Goal: Task Accomplishment & Management: Complete application form

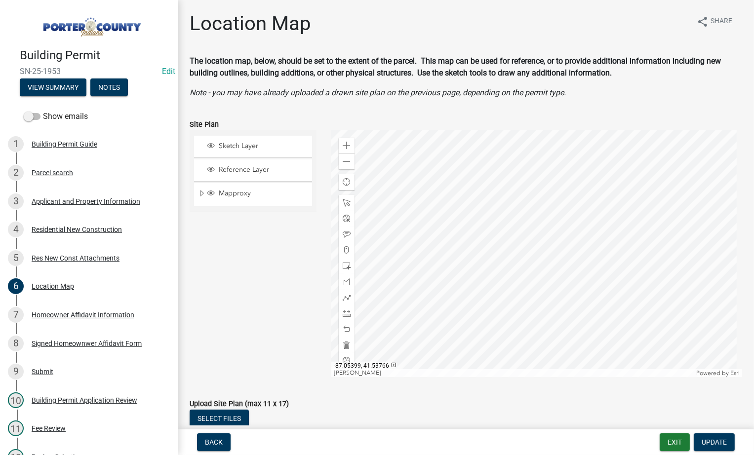
scroll to position [107, 0]
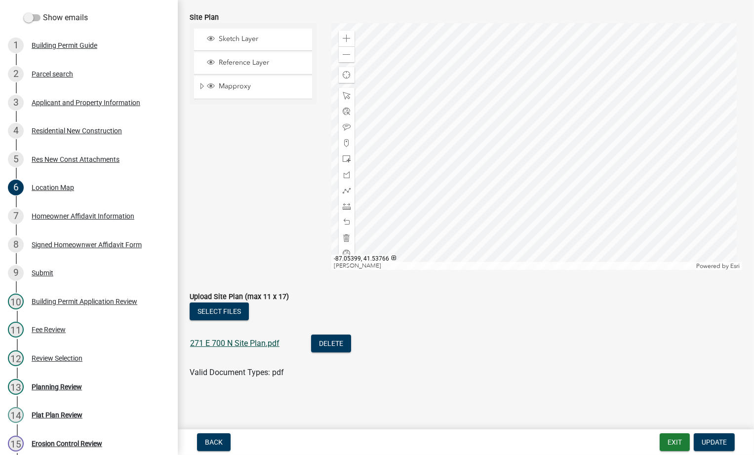
click at [221, 342] on link "271 E 700 N Site Plan.pdf" at bounding box center [234, 343] width 89 height 9
click at [54, 78] on div "2 Parcel search" at bounding box center [85, 74] width 154 height 16
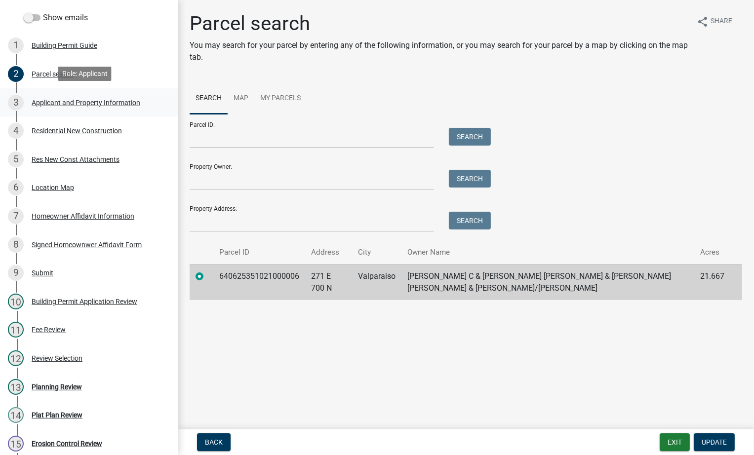
click at [52, 101] on div "Applicant and Property Information" at bounding box center [86, 102] width 109 height 7
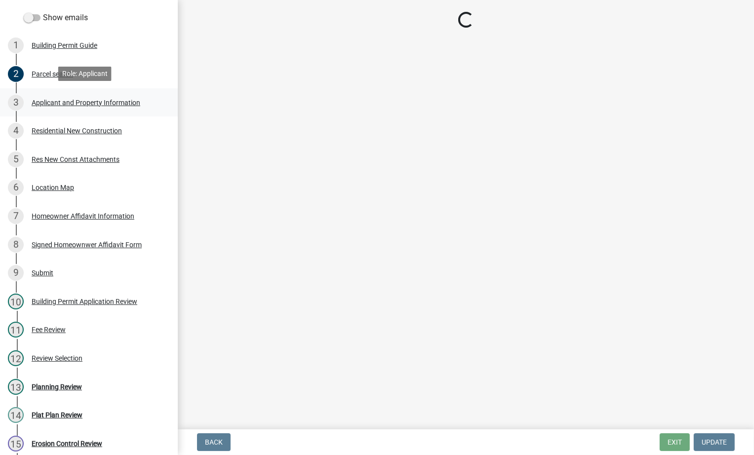
select select "403f4b3c-c23a-4b9f-b6b7-b4f73366513c"
select select "ea6751d4-6bf7-4a16-89ee-f7801ab82aa1"
select select "e2d1b1d7-ccc9-456b-9e96-e16306515997"
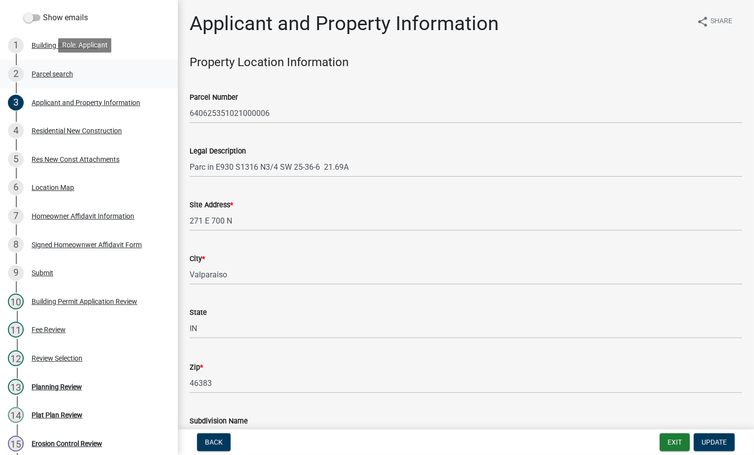
click at [52, 71] on div "Parcel search" at bounding box center [52, 74] width 41 height 7
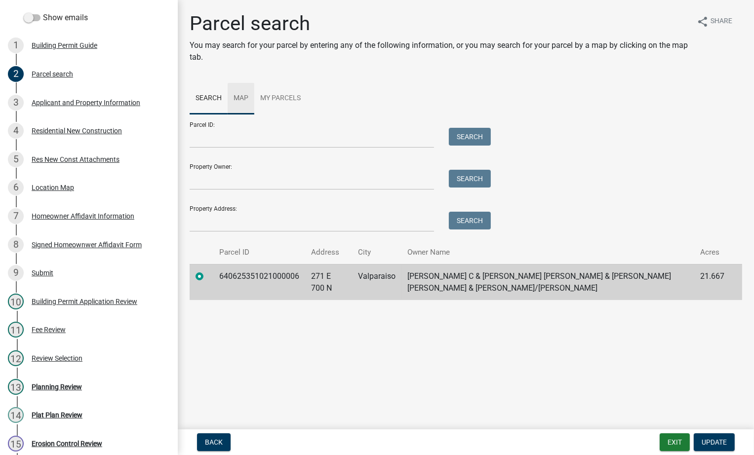
click at [245, 97] on link "Map" at bounding box center [241, 99] width 27 height 32
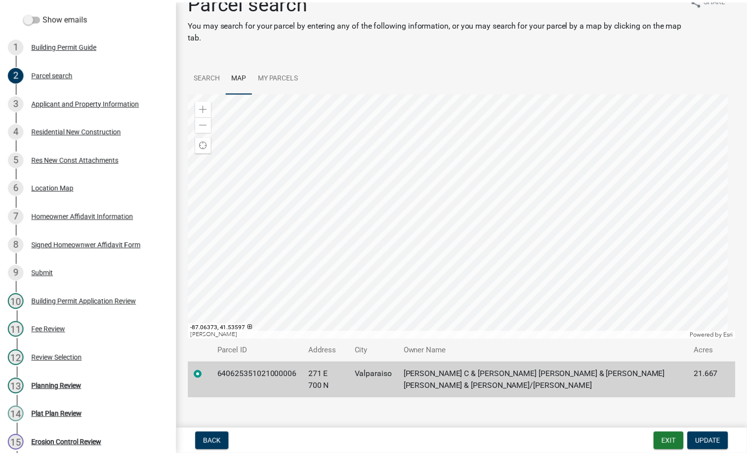
scroll to position [33, 0]
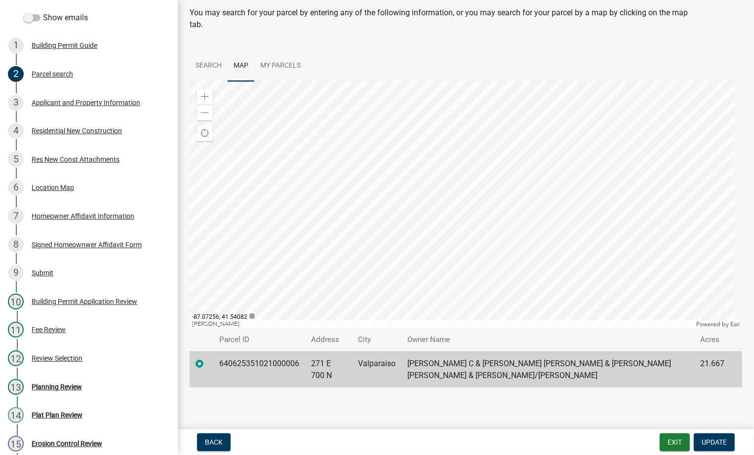
click at [248, 364] on td "640625351021000006" at bounding box center [259, 370] width 92 height 36
drag, startPoint x: 220, startPoint y: 362, endPoint x: 299, endPoint y: 361, distance: 79.5
click at [299, 361] on td "640625351021000006" at bounding box center [259, 370] width 92 height 36
drag, startPoint x: 299, startPoint y: 361, endPoint x: 284, endPoint y: 364, distance: 15.6
copy td "640625351021000006"
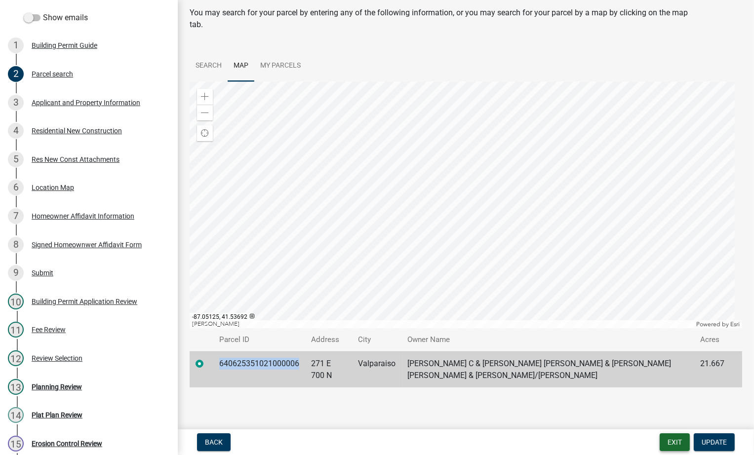
click at [668, 444] on button "Exit" at bounding box center [675, 443] width 30 height 18
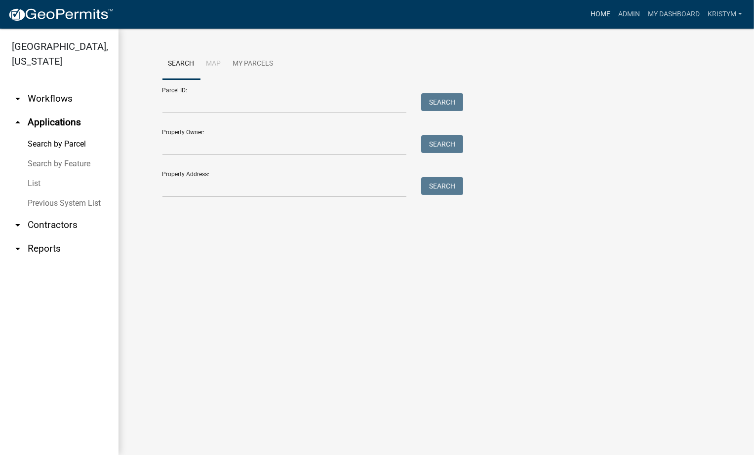
click at [599, 12] on link "Home" at bounding box center [601, 14] width 28 height 19
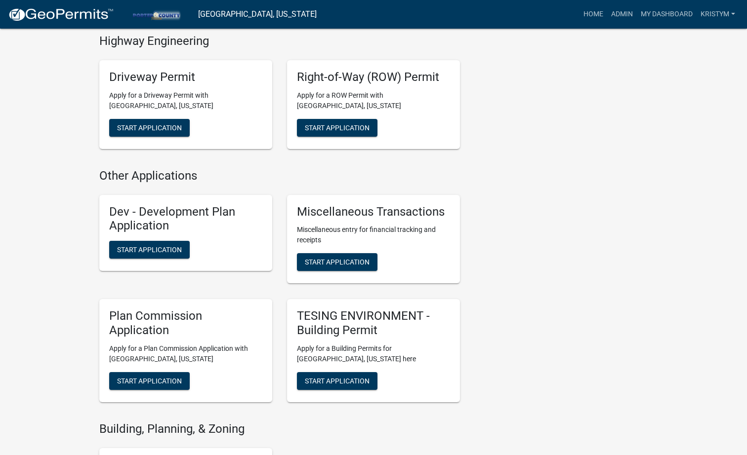
scroll to position [534, 0]
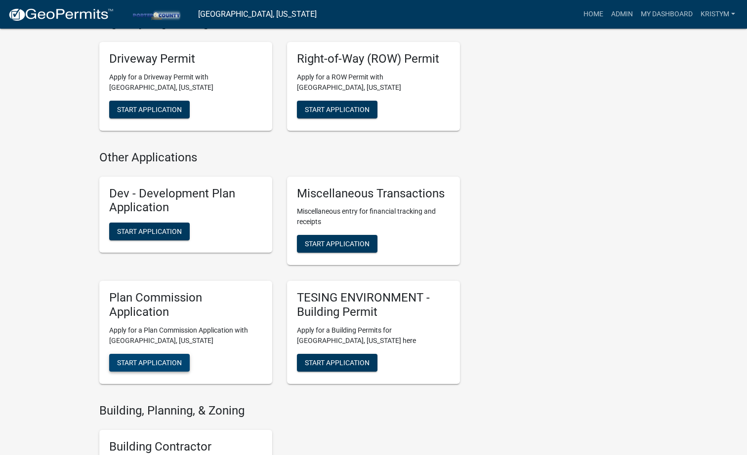
click at [159, 367] on span "Start Application" at bounding box center [149, 363] width 65 height 8
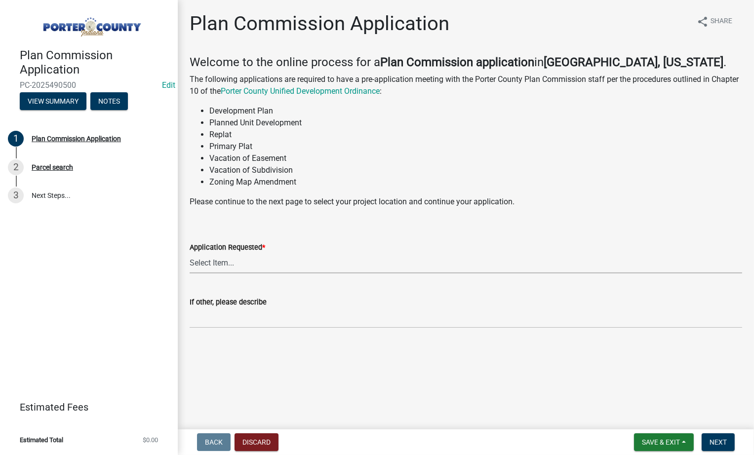
click at [232, 260] on select "Select Item... Appeal Design Waiver Minor Subdivision Major Subdivision Adminis…" at bounding box center [466, 263] width 553 height 20
click at [190, 253] on select "Select Item... Appeal Design Waiver Minor Subdivision Major Subdivision Adminis…" at bounding box center [466, 263] width 553 height 20
select select "a0726822-5fa2-468c-a886-9d45135c4b8c"
click at [227, 325] on input "If other, please describe" at bounding box center [466, 318] width 553 height 20
type input "R"
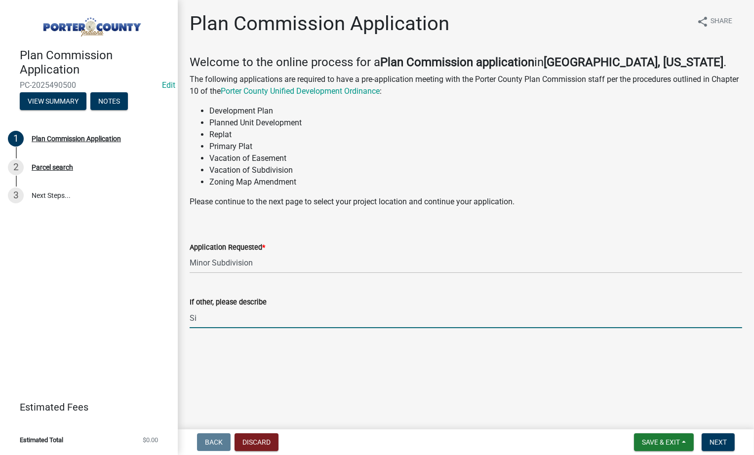
type input "S"
type input "f"
type input "Single-family residential (2) lot minor sub"
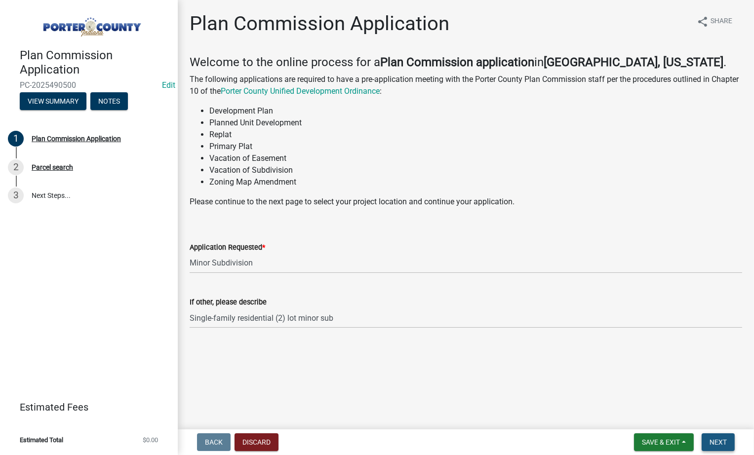
click at [724, 444] on span "Next" at bounding box center [718, 443] width 17 height 8
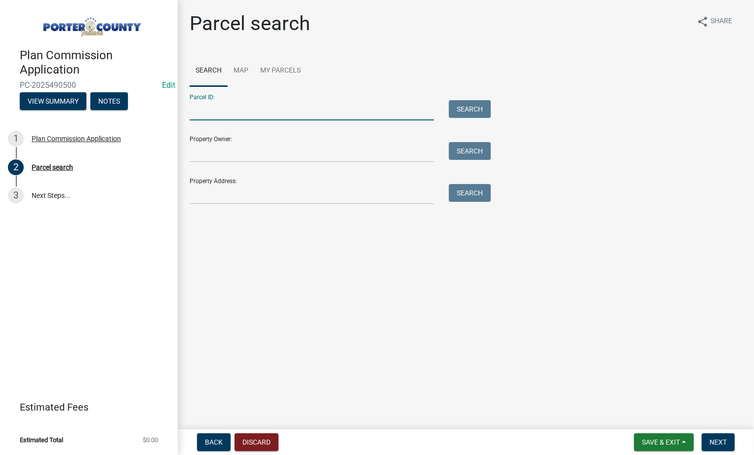
click at [238, 113] on input "Parcel ID:" at bounding box center [312, 110] width 245 height 20
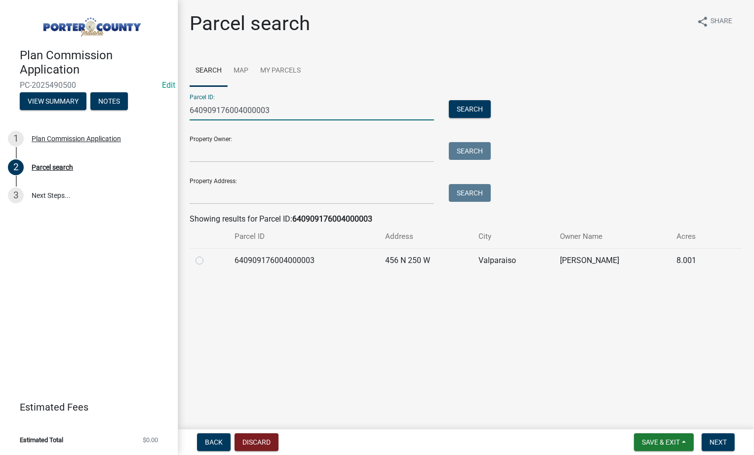
type input "640909176004000003"
click at [207, 255] on label at bounding box center [207, 255] width 0 height 0
click at [207, 261] on input "radio" at bounding box center [210, 258] width 6 height 6
radio input "true"
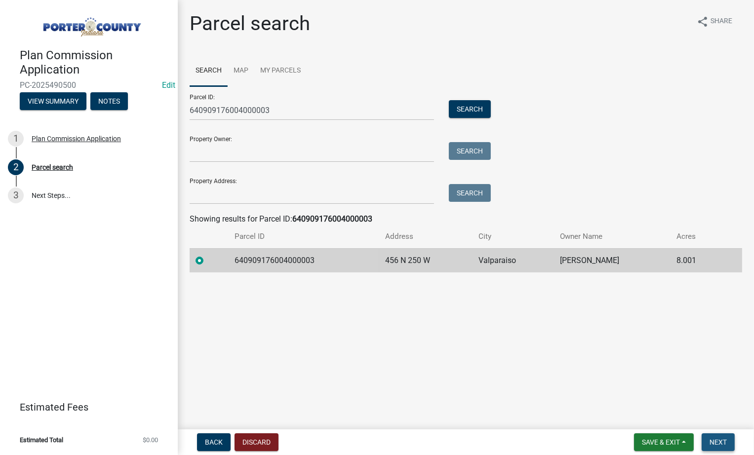
click at [718, 447] on span "Next" at bounding box center [718, 443] width 17 height 8
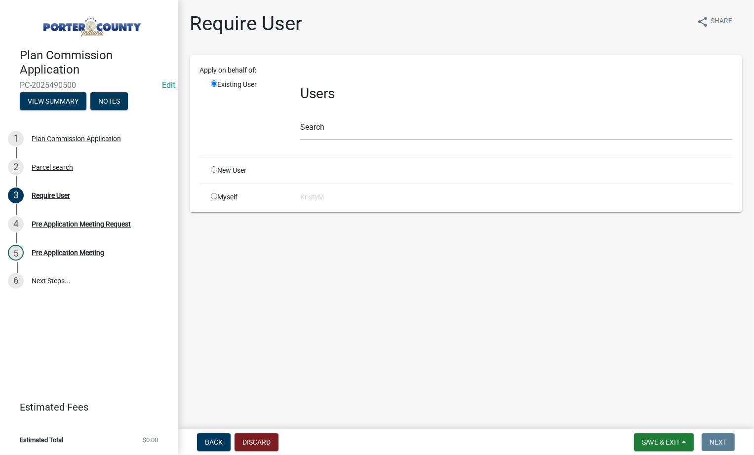
click at [214, 197] on input "radio" at bounding box center [214, 196] width 6 height 6
radio input "true"
radio input "false"
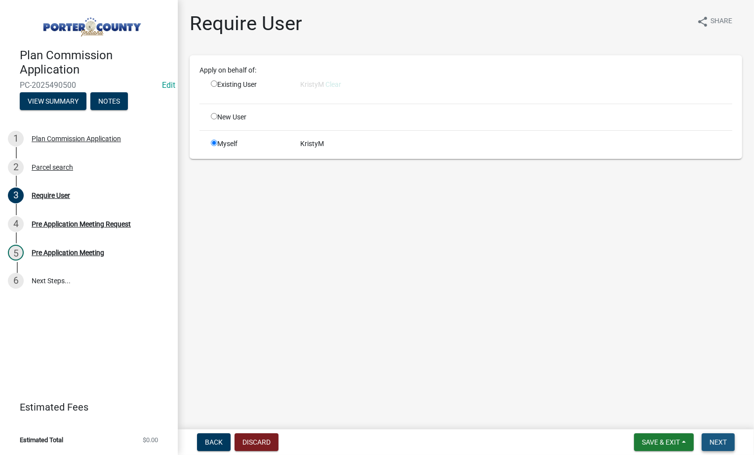
click at [711, 441] on span "Next" at bounding box center [718, 443] width 17 height 8
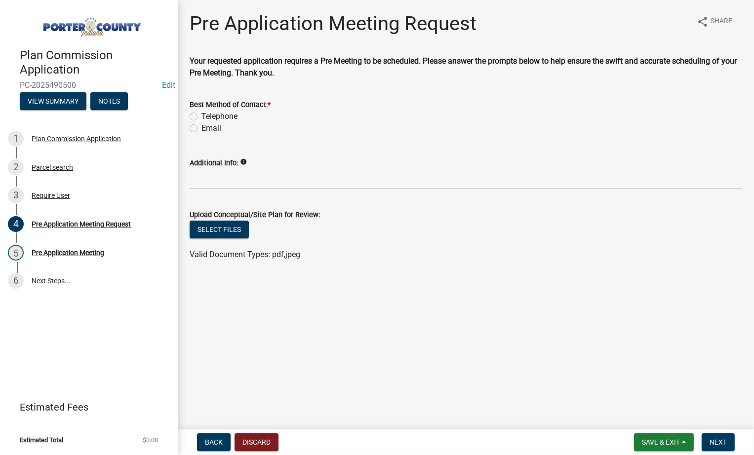
click at [202, 129] on label "Email" at bounding box center [212, 129] width 20 height 12
click at [202, 129] on input "Email" at bounding box center [205, 126] width 6 height 6
radio input "true"
click at [209, 230] on button "Select files" at bounding box center [219, 230] width 59 height 18
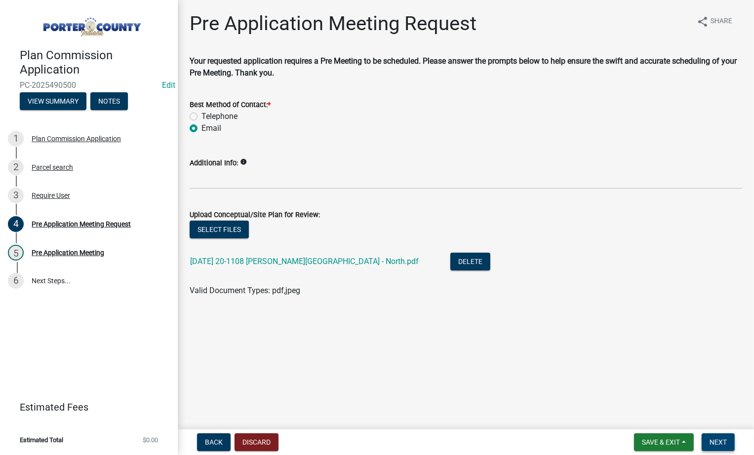
click at [714, 443] on span "Next" at bounding box center [718, 443] width 17 height 8
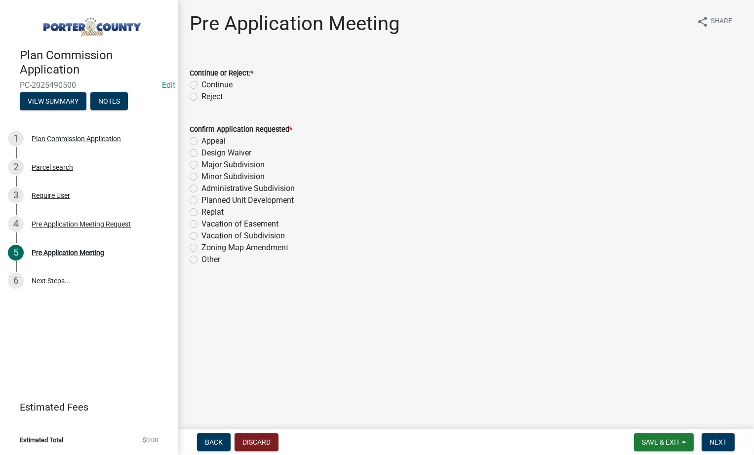
click at [202, 176] on label "Minor Subdivision" at bounding box center [233, 177] width 63 height 12
click at [202, 176] on input "Minor Subdivision" at bounding box center [205, 174] width 6 height 6
radio input "true"
click at [202, 83] on label "Continue" at bounding box center [217, 85] width 31 height 12
click at [202, 83] on input "Continue" at bounding box center [205, 82] width 6 height 6
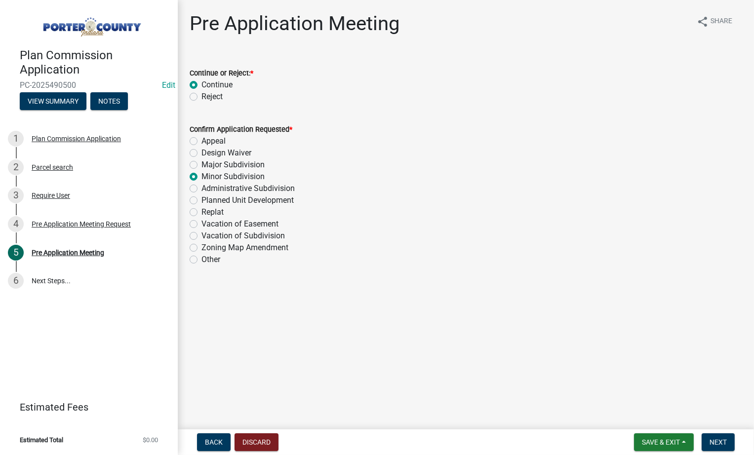
radio input "true"
click at [721, 440] on span "Next" at bounding box center [718, 443] width 17 height 8
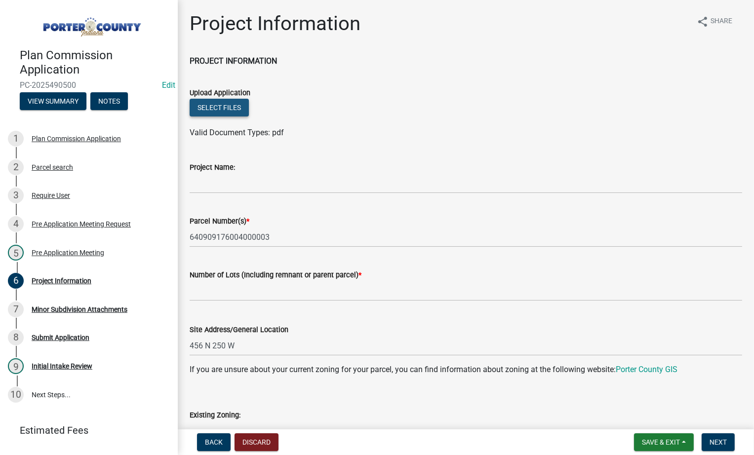
click at [212, 109] on button "Select files" at bounding box center [219, 108] width 59 height 18
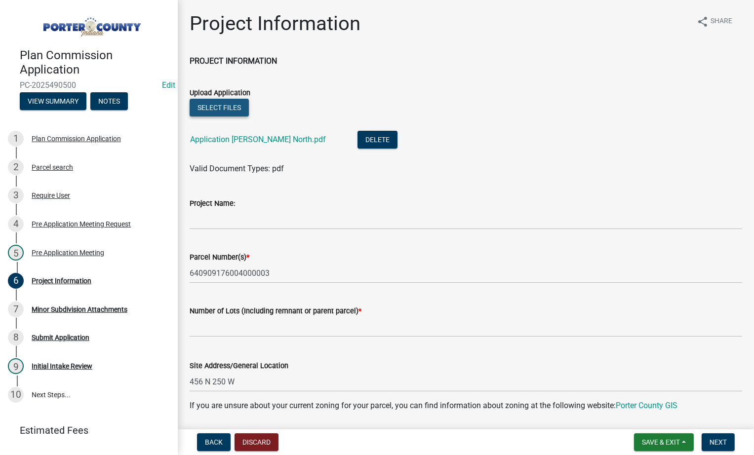
click at [225, 113] on button "Select files" at bounding box center [219, 108] width 59 height 18
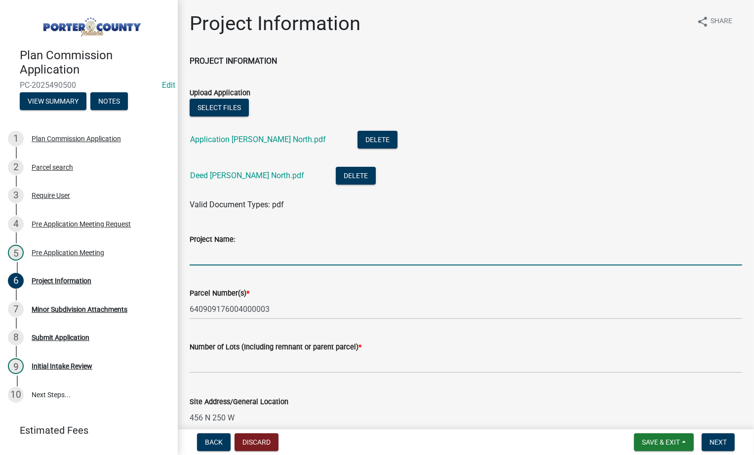
click at [218, 253] on input "Project Name:" at bounding box center [466, 255] width 553 height 20
type input "[PERSON_NAME] South Minor Subdivision"
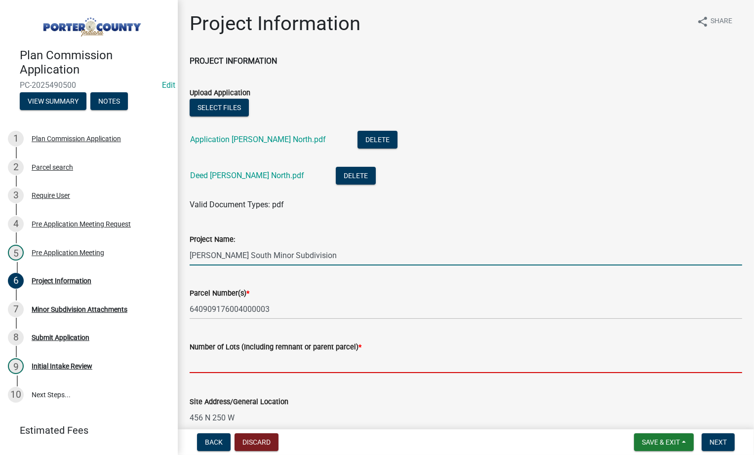
type input "3"
click at [234, 253] on input "[PERSON_NAME] South Minor Subdivision" at bounding box center [466, 255] width 553 height 20
type input "[PERSON_NAME] North Minor Subdivision"
click at [202, 365] on input "3" at bounding box center [466, 363] width 553 height 20
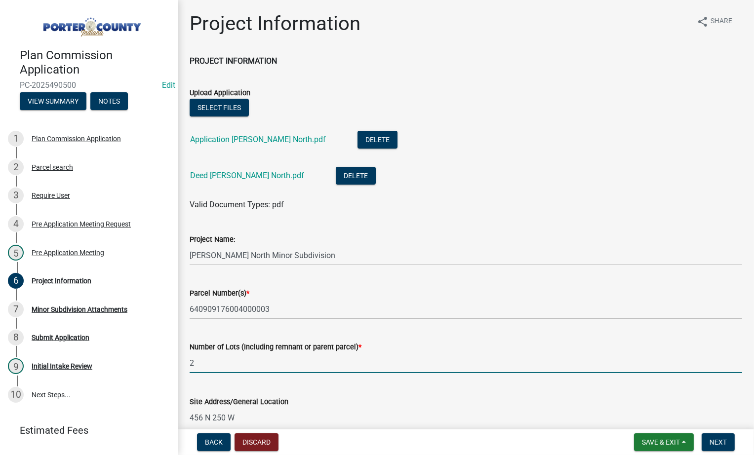
type input "2"
click at [344, 294] on div "Parcel Number(s) *" at bounding box center [466, 293] width 553 height 12
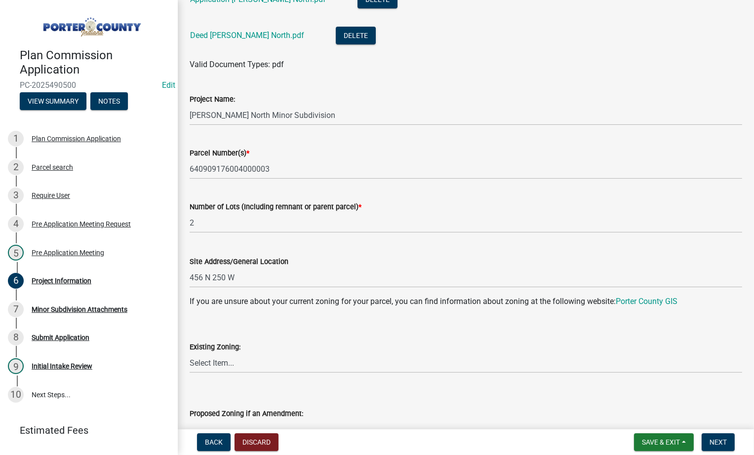
scroll to position [148, 0]
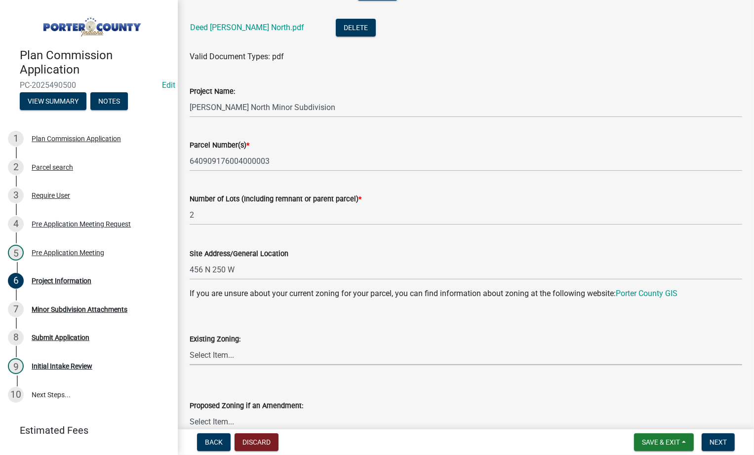
click at [224, 355] on select "Select Item... A1 A2 CH CM CNI1 GW I1 I2 I3 IN MP OT P1 P2 PUD R1 R2 R3 R4 RL RR" at bounding box center [466, 355] width 553 height 20
click at [190, 345] on select "Select Item... A1 A2 CH CM CNI1 GW I1 I2 I3 IN MP OT P1 P2 PUD R1 R2 R3 R4 RL RR" at bounding box center [466, 355] width 553 height 20
select select "ba4169f1-1ce0-4bc0-97d6-c561dcc30a5b"
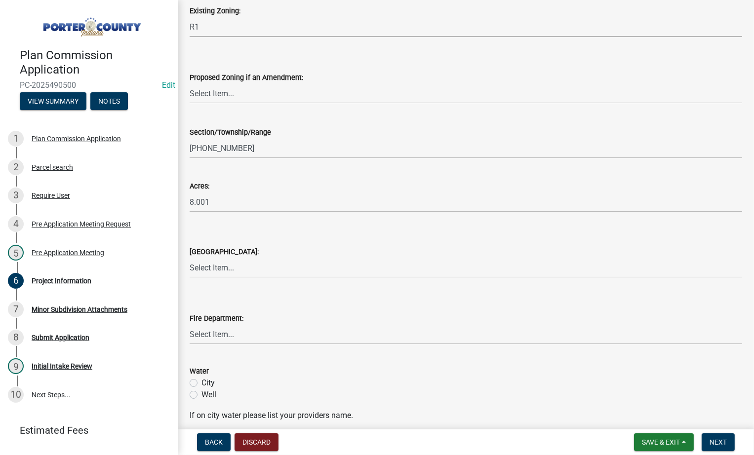
scroll to position [494, 0]
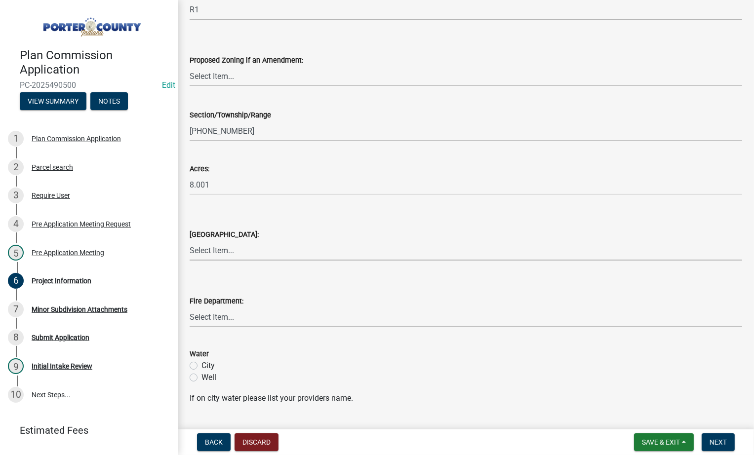
click at [230, 247] on select "Select Item... [PERSON_NAME][GEOGRAPHIC_DATA] [PERSON_NAME][GEOGRAPHIC_DATA] [G…" at bounding box center [466, 251] width 553 height 20
click at [190, 241] on select "Select Item... [PERSON_NAME][GEOGRAPHIC_DATA] [PERSON_NAME][GEOGRAPHIC_DATA] [G…" at bounding box center [466, 251] width 553 height 20
select select "1d9bbcf7-eb69-4122-9f13-c1024023e9fd"
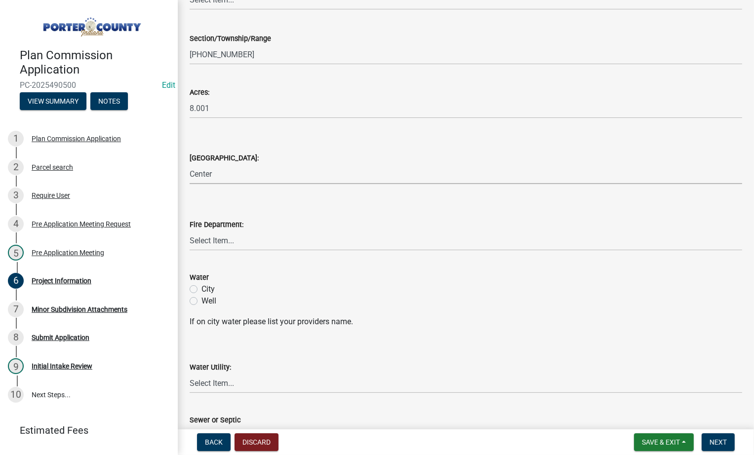
scroll to position [593, 0]
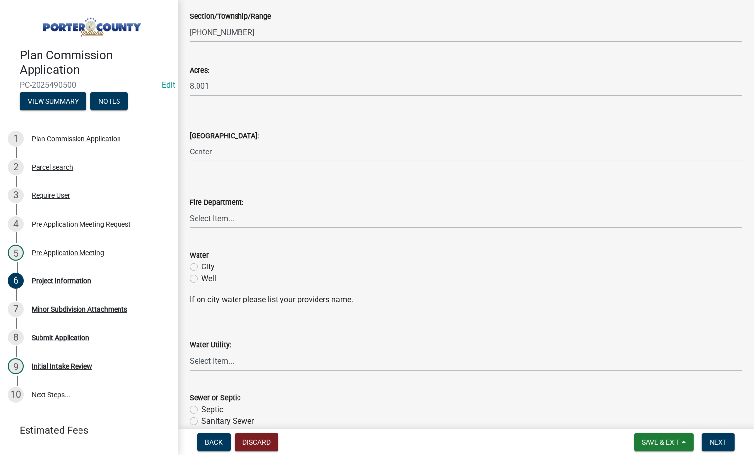
click at [236, 223] on select "Select Item... [PERSON_NAME] [PERSON_NAME] Harbor [PERSON_NAME] Grove [PERSON_N…" at bounding box center [466, 218] width 553 height 20
click at [190, 208] on select "Select Item... [PERSON_NAME] [PERSON_NAME] Harbor [PERSON_NAME] Grove [PERSON_N…" at bounding box center [466, 218] width 553 height 20
select select "aff3c597-e127-4f23-88a6-ba02da3a16c7"
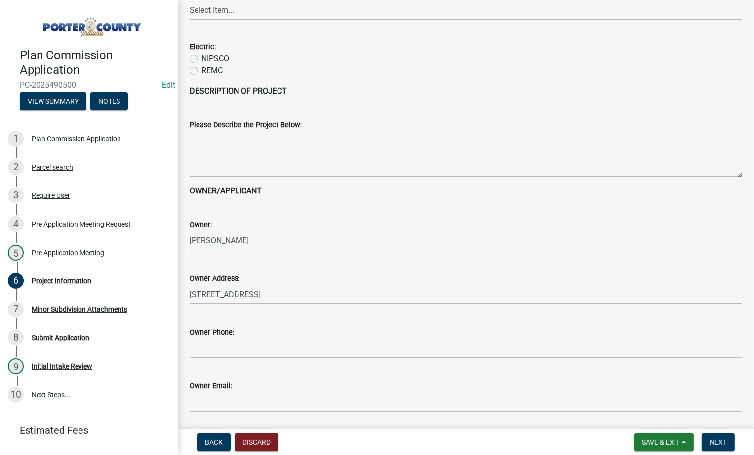
scroll to position [1119, 0]
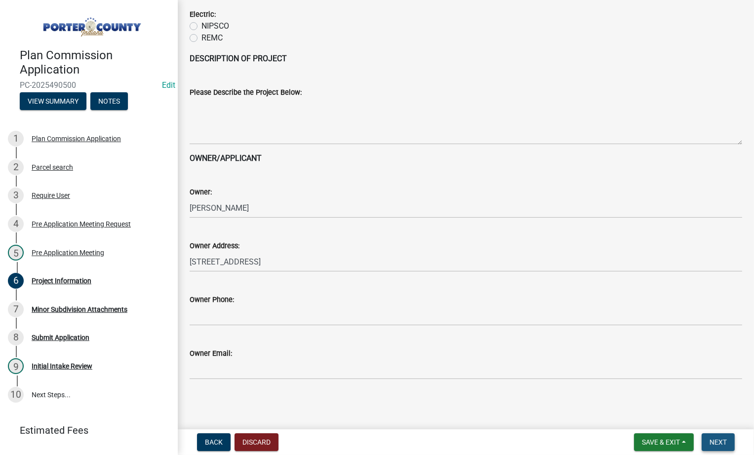
click at [720, 445] on span "Next" at bounding box center [718, 443] width 17 height 8
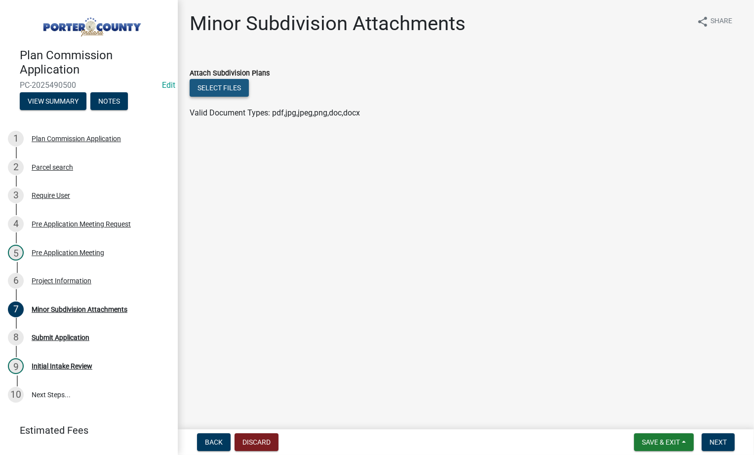
click at [200, 84] on button "Select files" at bounding box center [219, 88] width 59 height 18
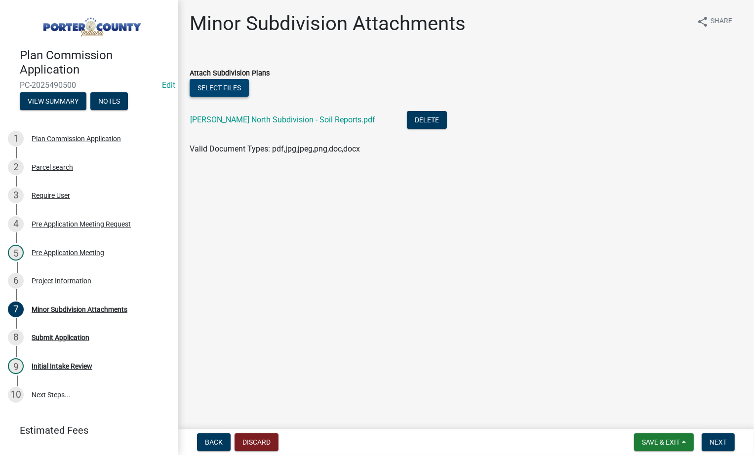
click at [207, 87] on button "Select files" at bounding box center [219, 88] width 59 height 18
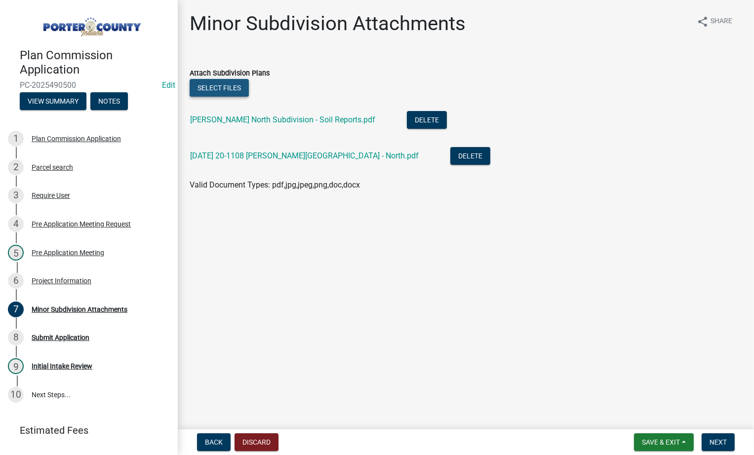
click at [222, 88] on button "Select files" at bounding box center [219, 88] width 59 height 18
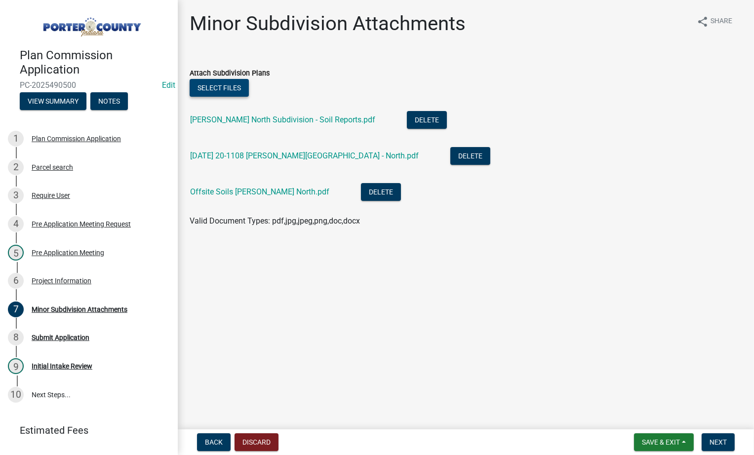
click at [212, 87] on button "Select files" at bounding box center [219, 88] width 59 height 18
click at [727, 445] on button "Next" at bounding box center [718, 443] width 33 height 18
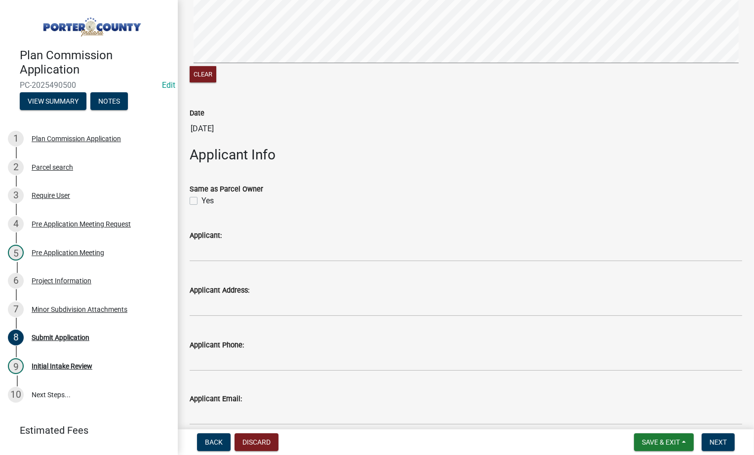
scroll to position [247, 0]
click at [202, 198] on label "Yes" at bounding box center [208, 200] width 12 height 12
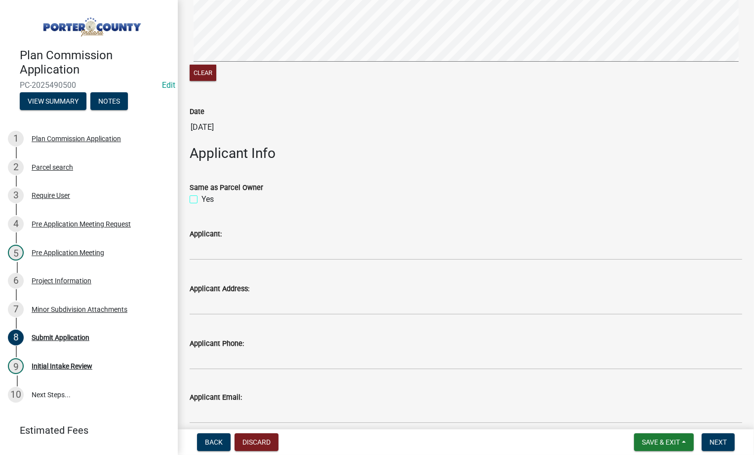
click at [202, 198] on input "Yes" at bounding box center [205, 197] width 6 height 6
checkbox input "true"
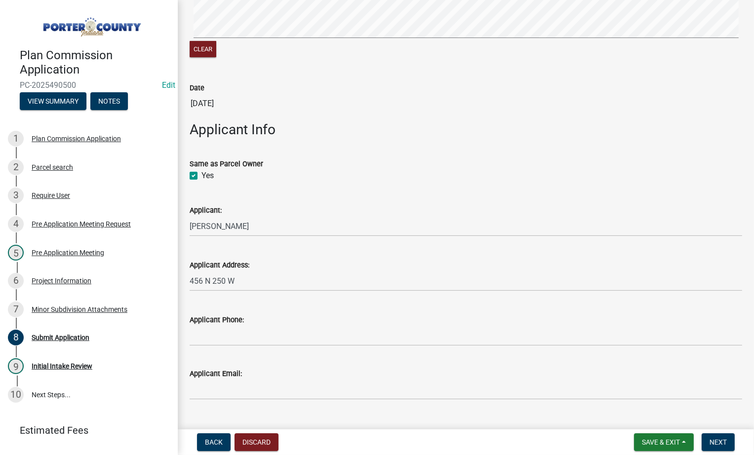
scroll to position [291, 0]
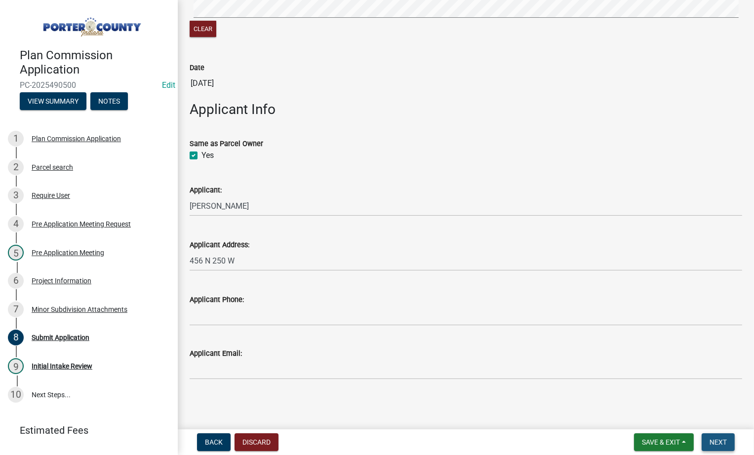
click at [724, 439] on span "Next" at bounding box center [718, 443] width 17 height 8
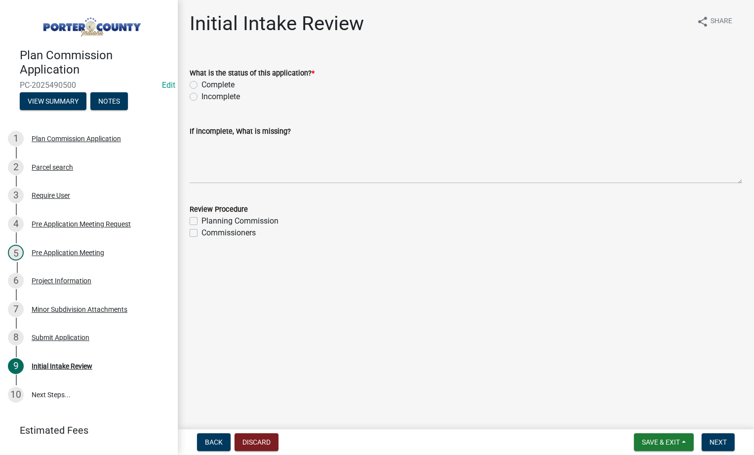
click at [202, 84] on label "Complete" at bounding box center [218, 85] width 33 height 12
click at [202, 84] on input "Complete" at bounding box center [205, 82] width 6 height 6
radio input "true"
click at [730, 445] on button "Next" at bounding box center [718, 443] width 33 height 18
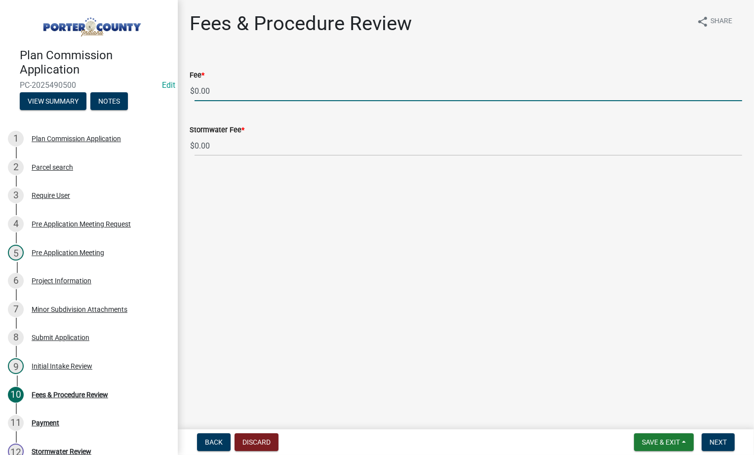
click at [224, 95] on input "0.00" at bounding box center [469, 91] width 548 height 20
type input "0"
type input "750.00"
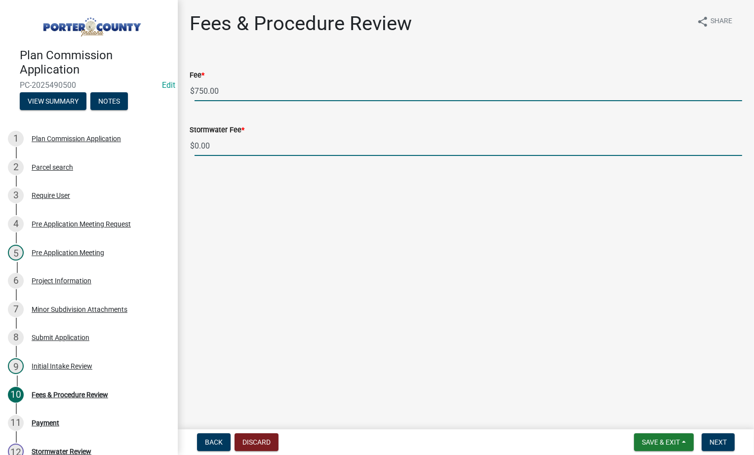
click at [214, 141] on input "0.00" at bounding box center [469, 146] width 548 height 20
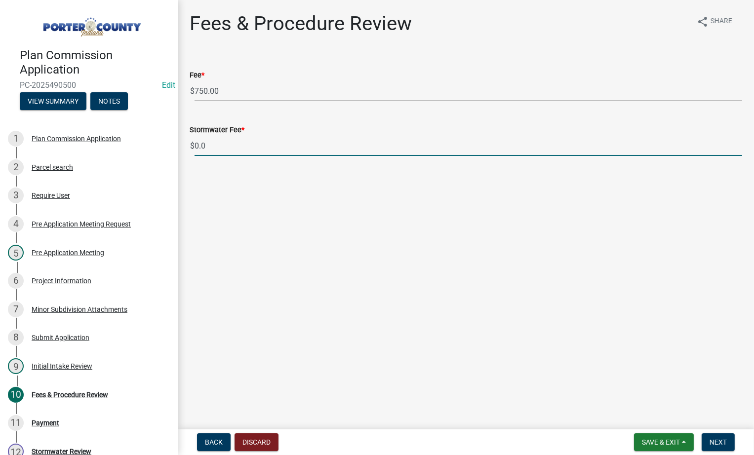
type input "0"
type input "710.00"
click at [719, 439] on span "Next" at bounding box center [718, 443] width 17 height 8
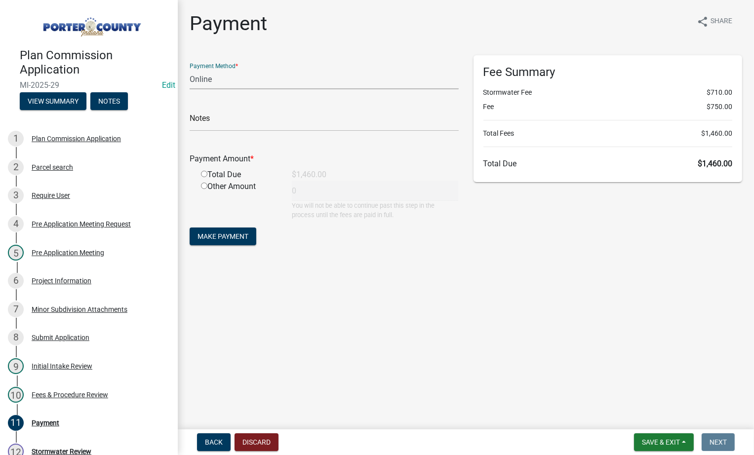
click at [209, 76] on select "Credit Card POS Check Cash Online" at bounding box center [324, 79] width 269 height 20
select select "1: 0"
click at [190, 69] on select "Credit Card POS Check Cash Online" at bounding box center [324, 79] width 269 height 20
click at [221, 113] on input "text" at bounding box center [324, 121] width 269 height 20
type input "1040 - [PERSON_NAME] & [PERSON_NAME] (North)"
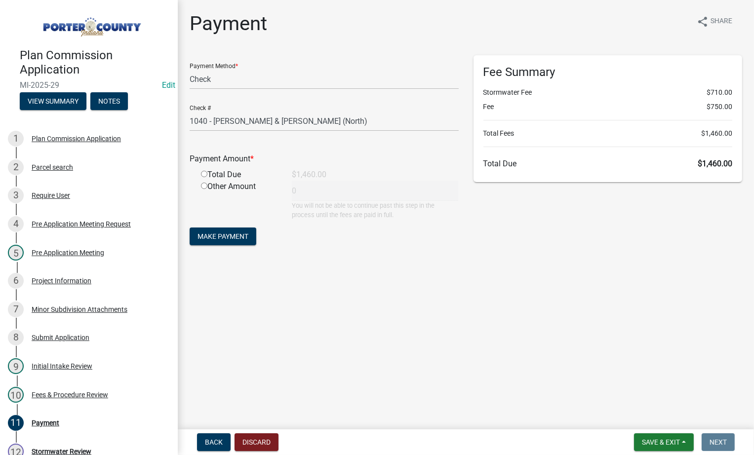
click at [204, 174] on input "radio" at bounding box center [204, 174] width 6 height 6
radio input "true"
type input "1460"
click at [228, 236] on span "Make Payment" at bounding box center [223, 237] width 51 height 8
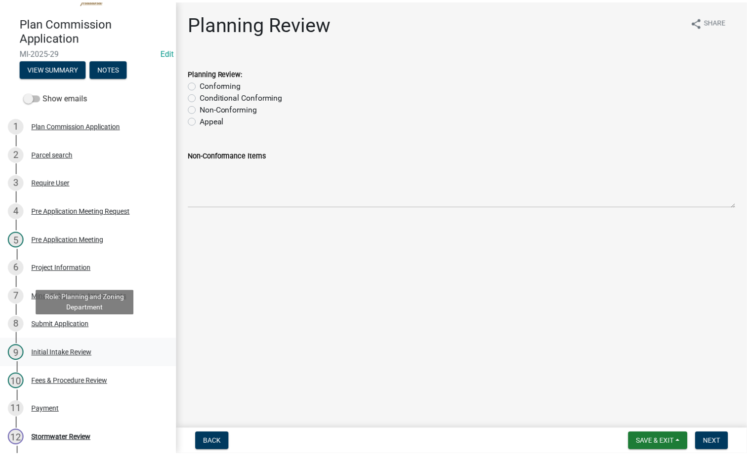
scroll to position [49, 0]
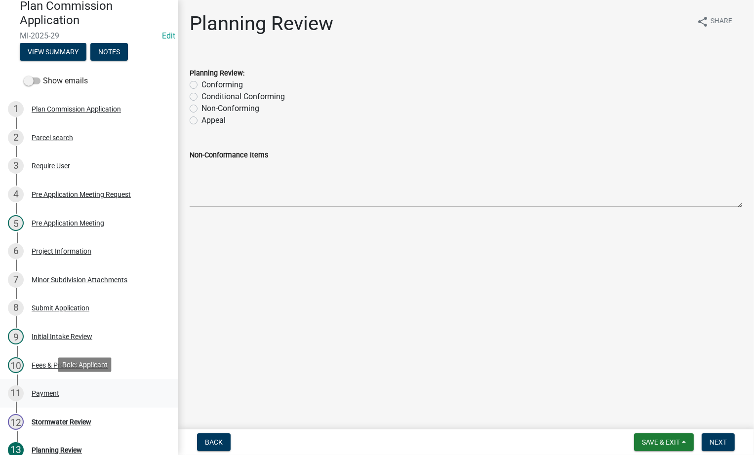
click at [38, 390] on div "Payment" at bounding box center [46, 393] width 28 height 7
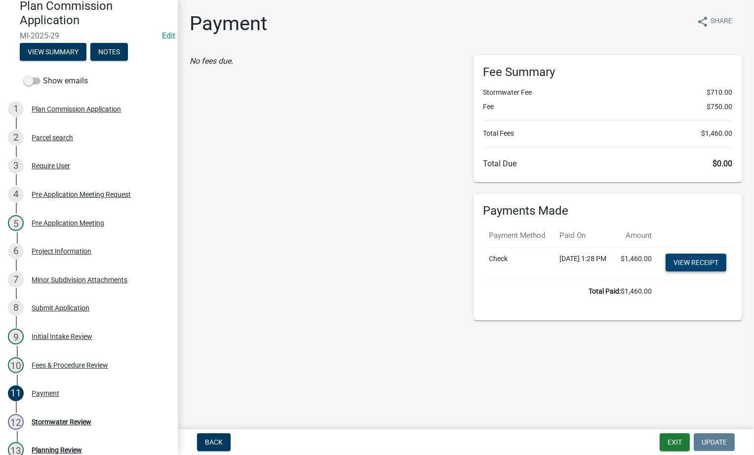
click at [706, 272] on link "View receipt" at bounding box center [696, 263] width 61 height 18
click at [679, 444] on button "Exit" at bounding box center [675, 443] width 30 height 18
